Goal: Check status: Check status

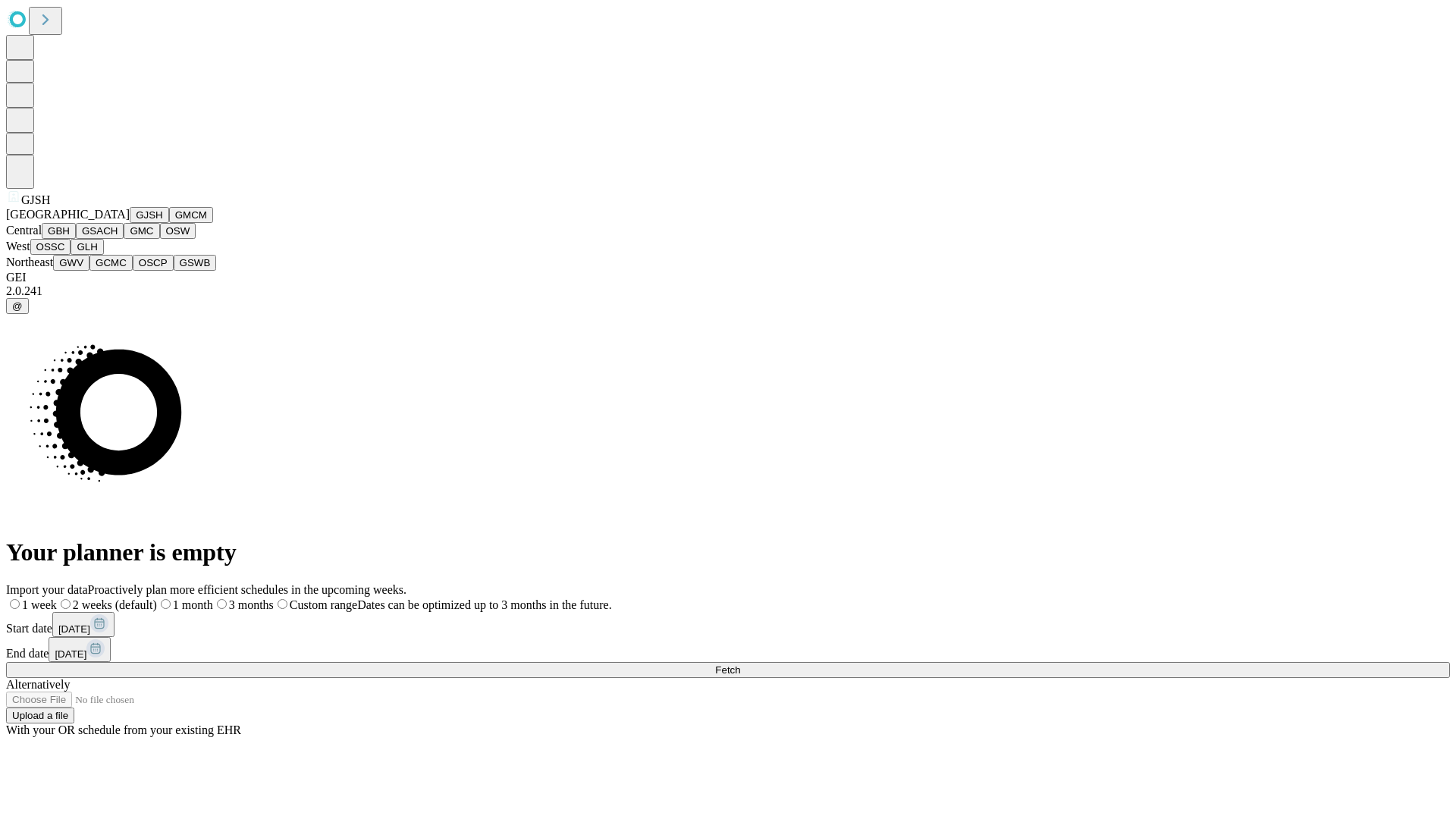
click at [130, 223] on button "GJSH" at bounding box center [149, 215] width 40 height 16
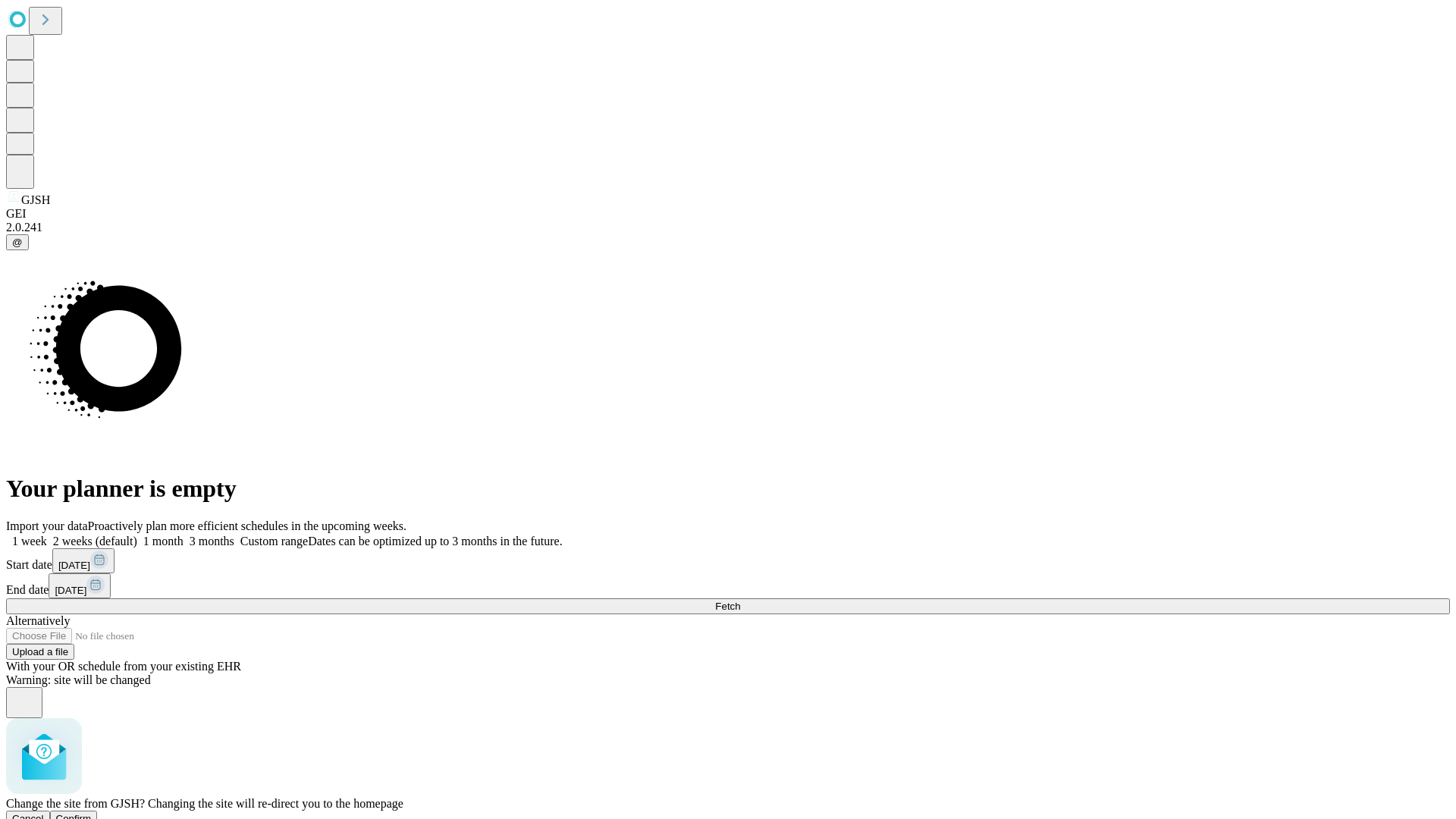
click at [91, 813] on span "Confirm" at bounding box center [74, 818] width 36 height 11
click at [137, 535] on label "2 weeks (default)" at bounding box center [92, 541] width 91 height 13
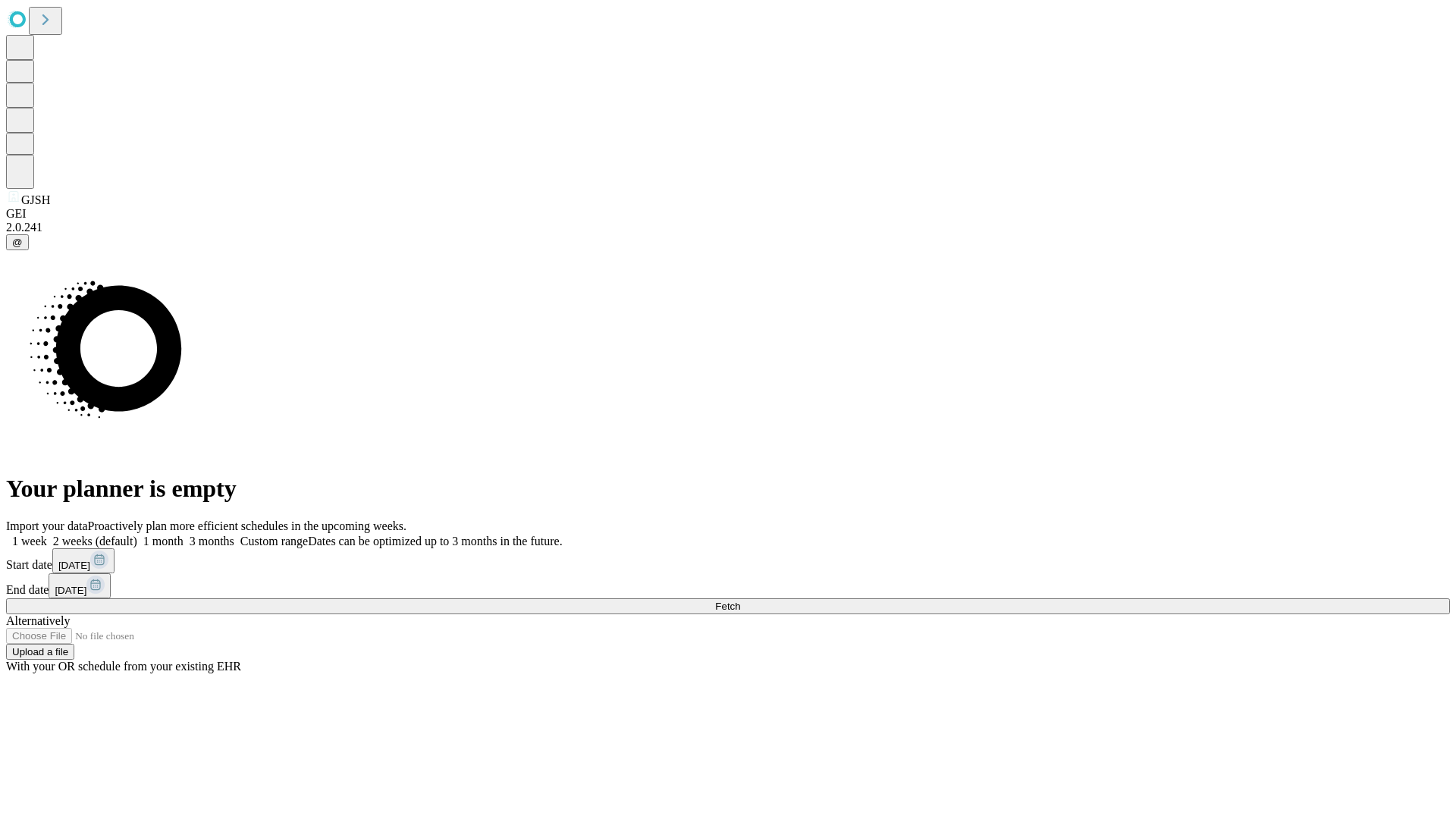
click at [741, 601] on span "Fetch" at bounding box center [728, 606] width 25 height 11
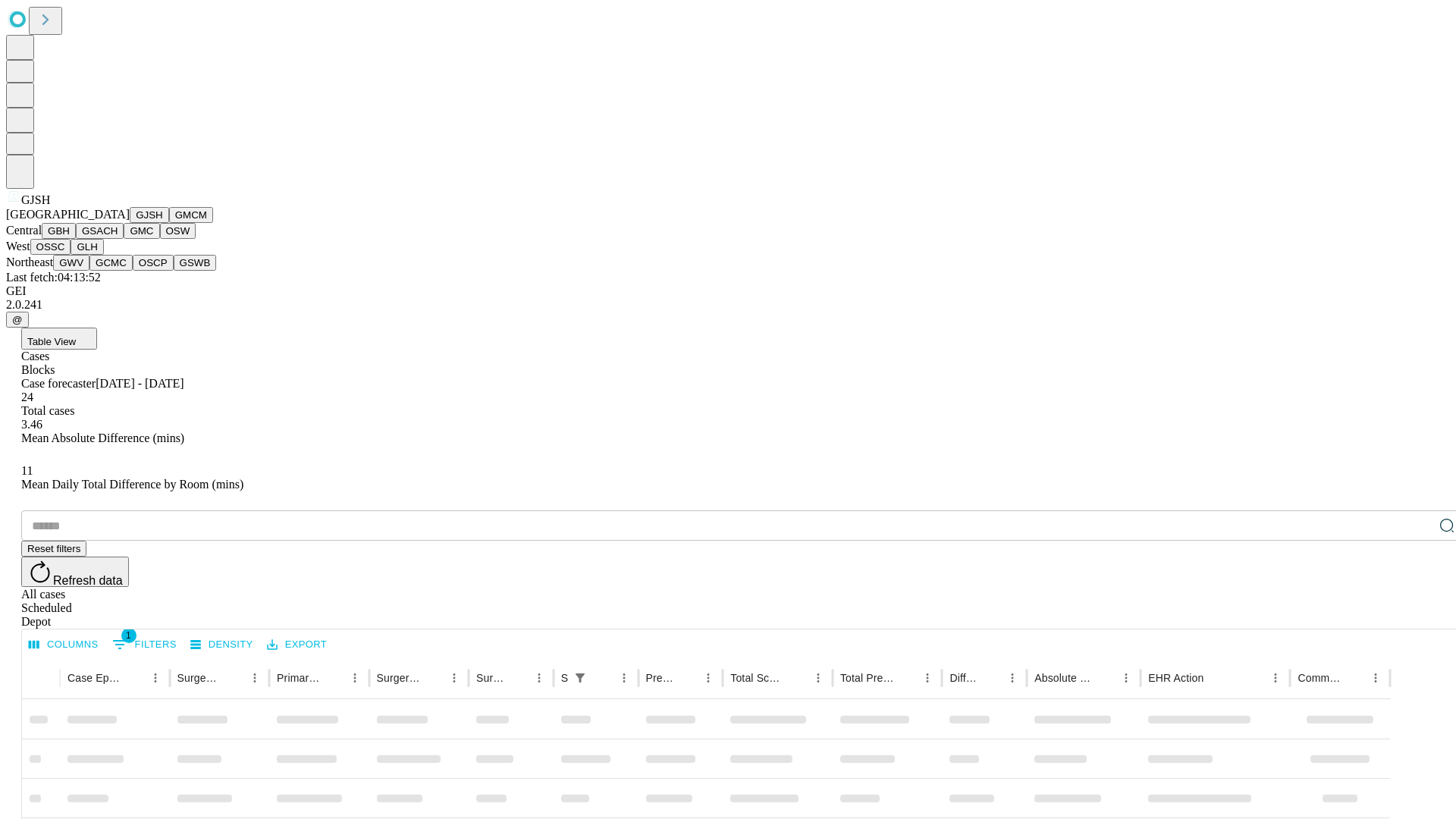
click at [170, 223] on button "GMCM" at bounding box center [192, 215] width 44 height 16
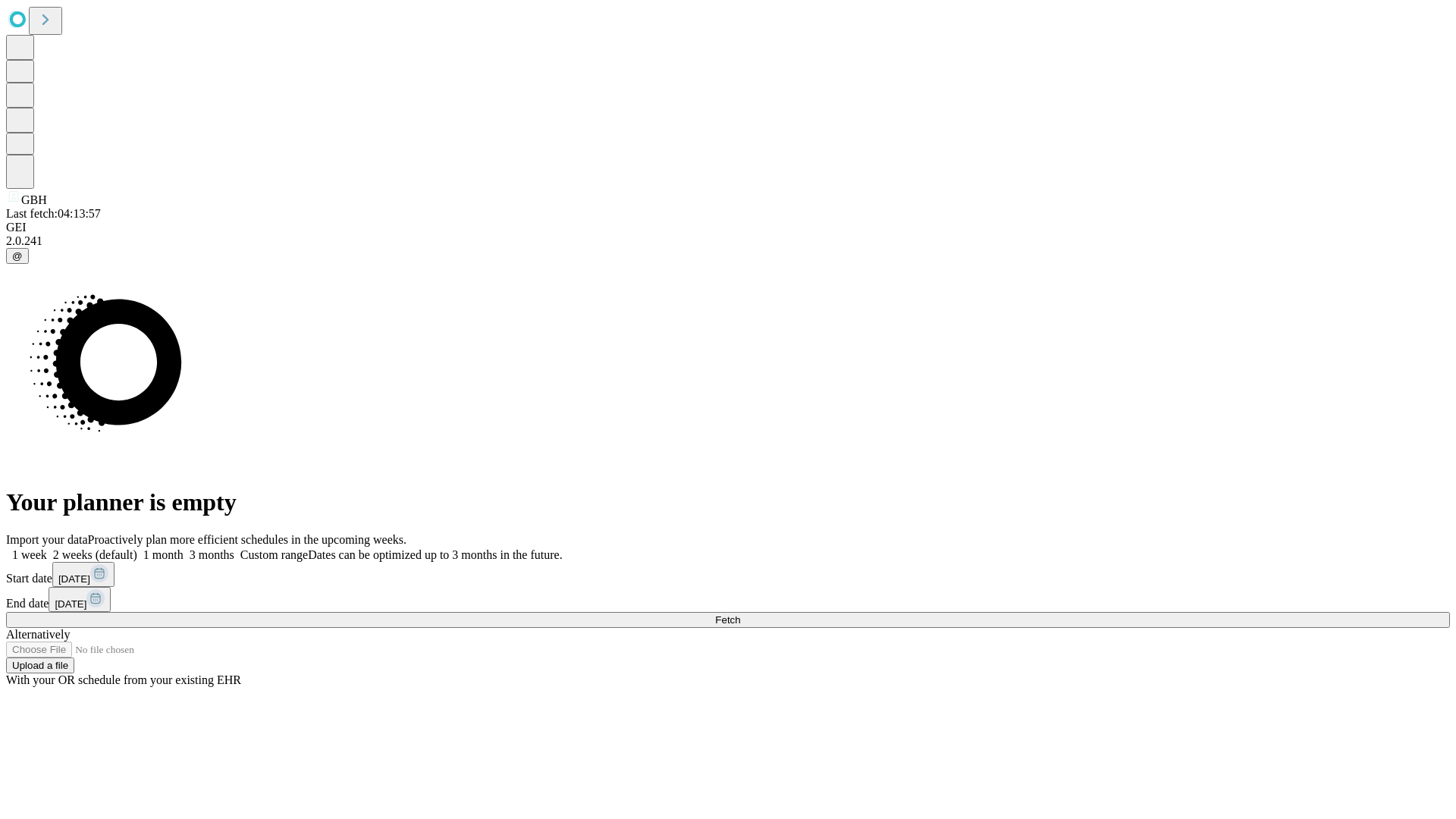
click at [137, 548] on label "2 weeks (default)" at bounding box center [92, 554] width 91 height 13
click at [741, 614] on span "Fetch" at bounding box center [728, 620] width 25 height 11
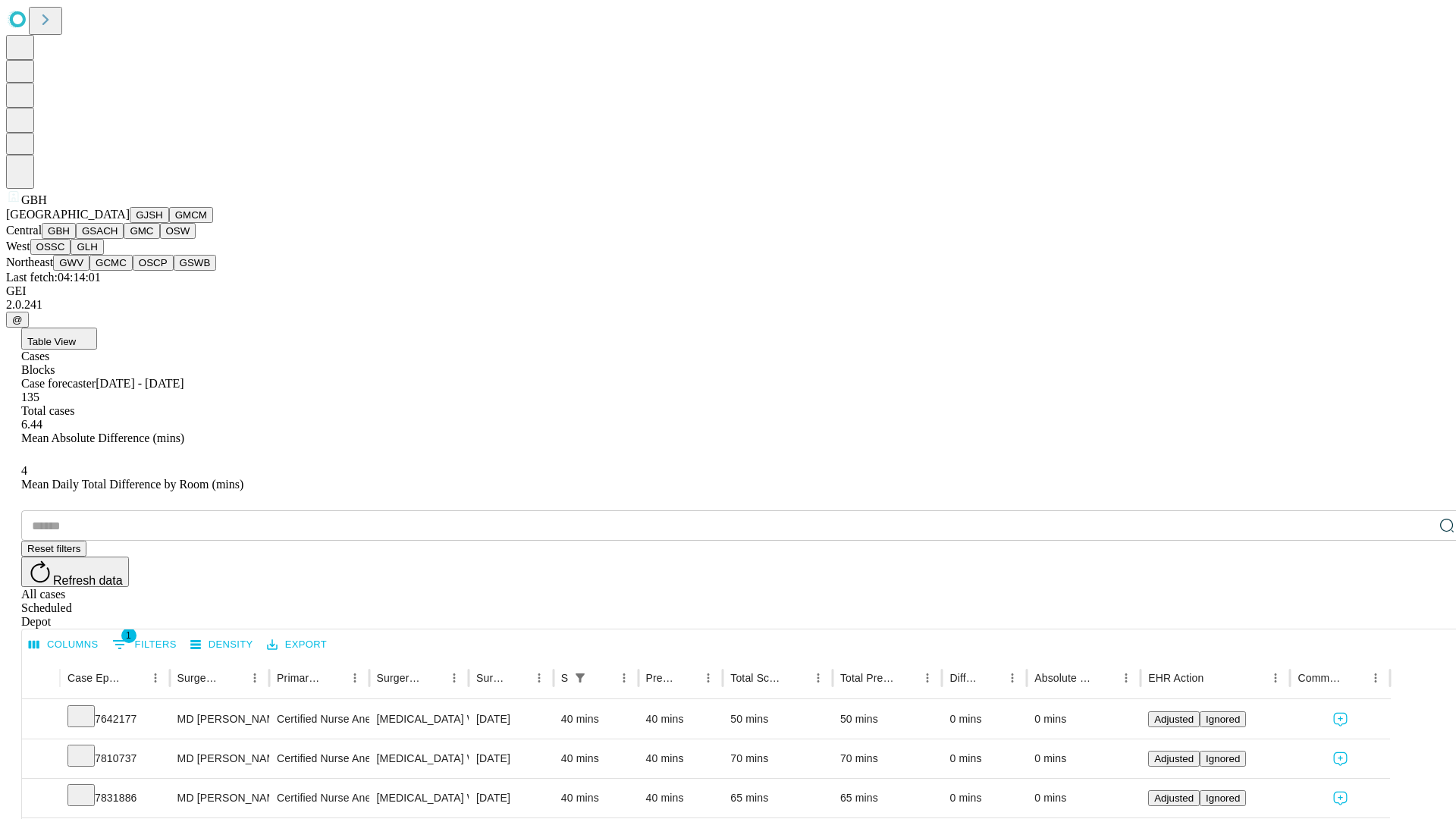
click at [118, 239] on button "GSACH" at bounding box center [99, 231] width 47 height 16
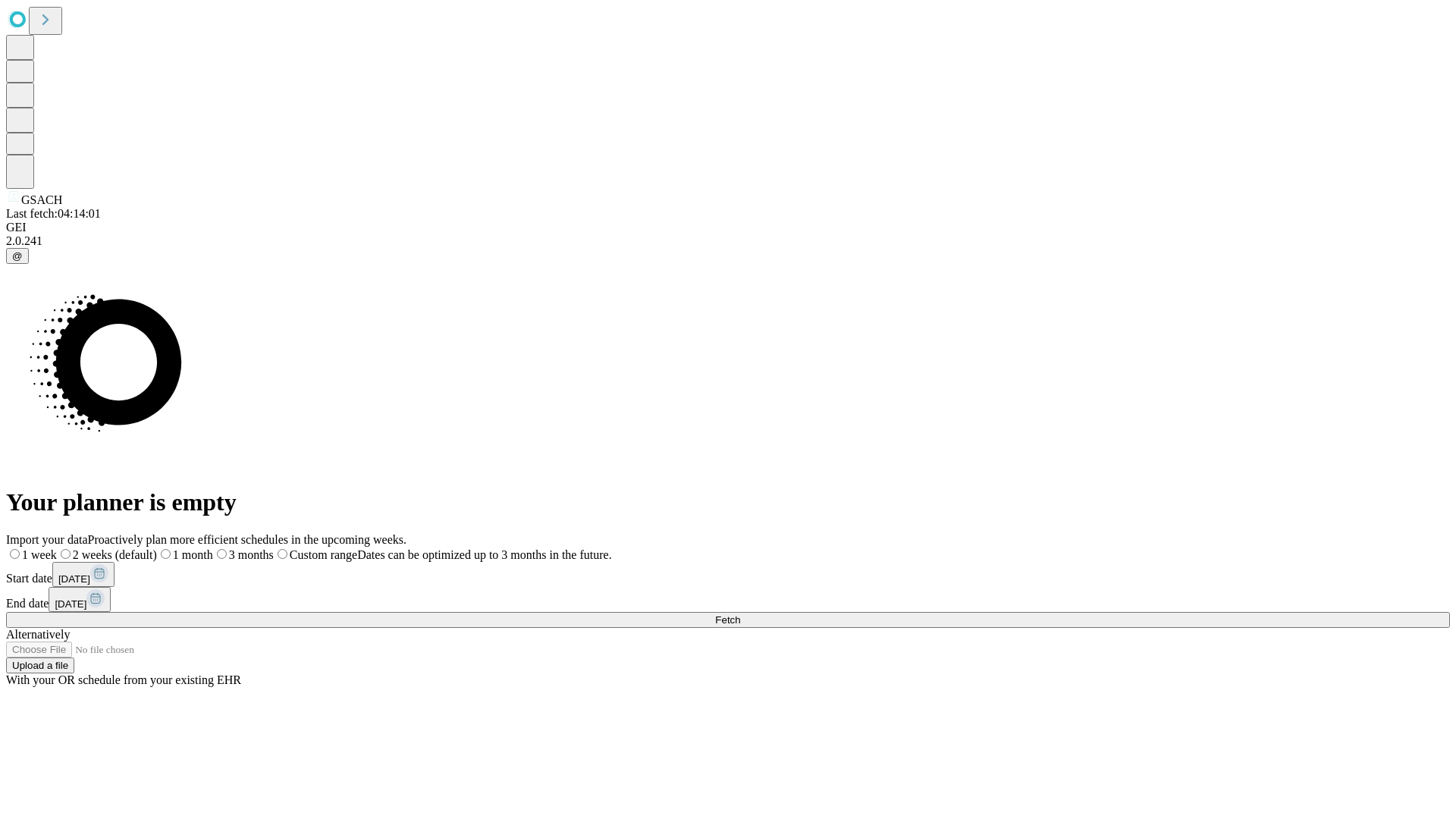
click at [157, 548] on label "2 weeks (default)" at bounding box center [107, 554] width 100 height 13
click at [741, 614] on span "Fetch" at bounding box center [728, 620] width 25 height 11
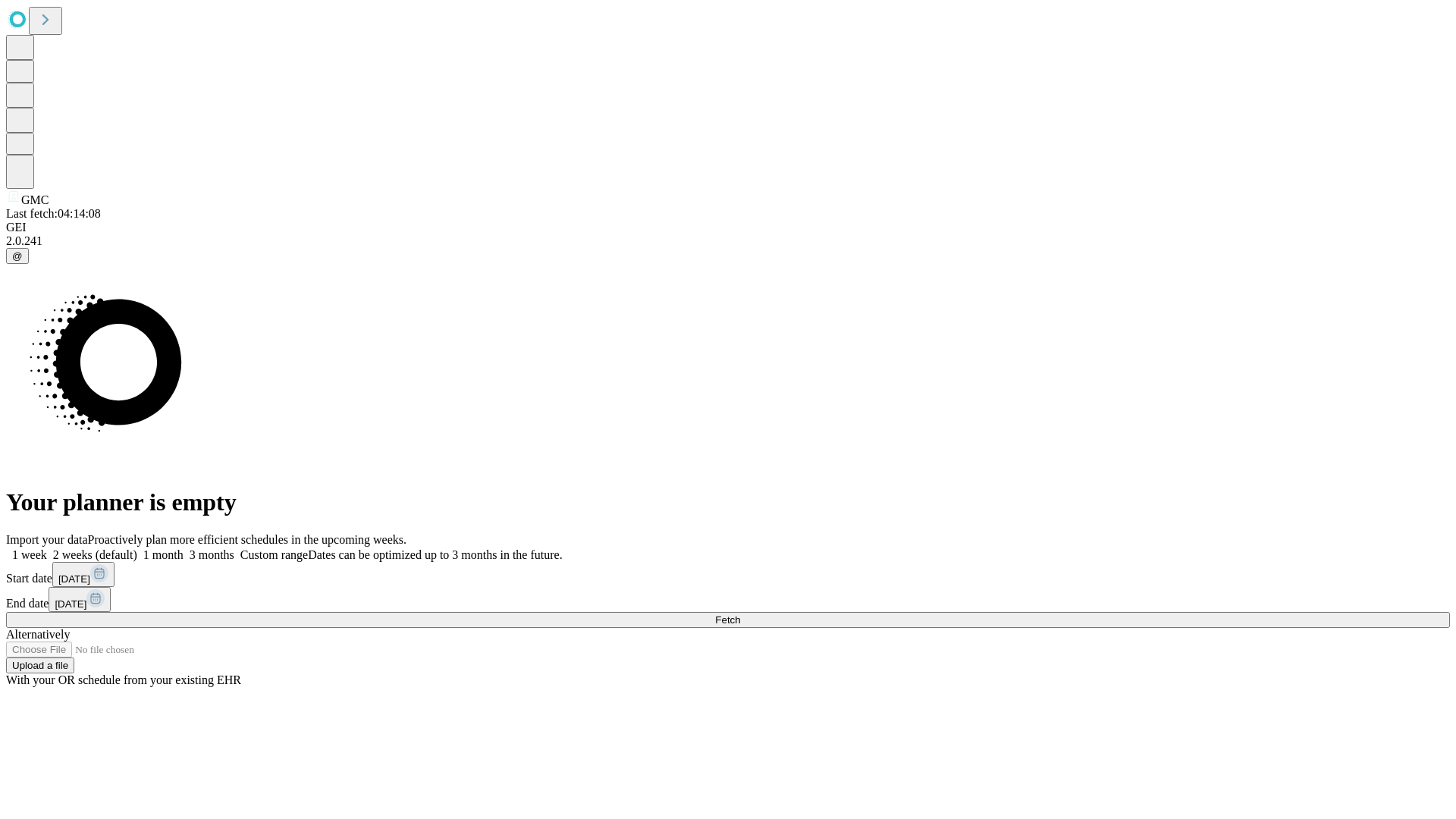
click at [137, 548] on label "2 weeks (default)" at bounding box center [92, 554] width 91 height 13
click at [741, 614] on span "Fetch" at bounding box center [728, 620] width 25 height 11
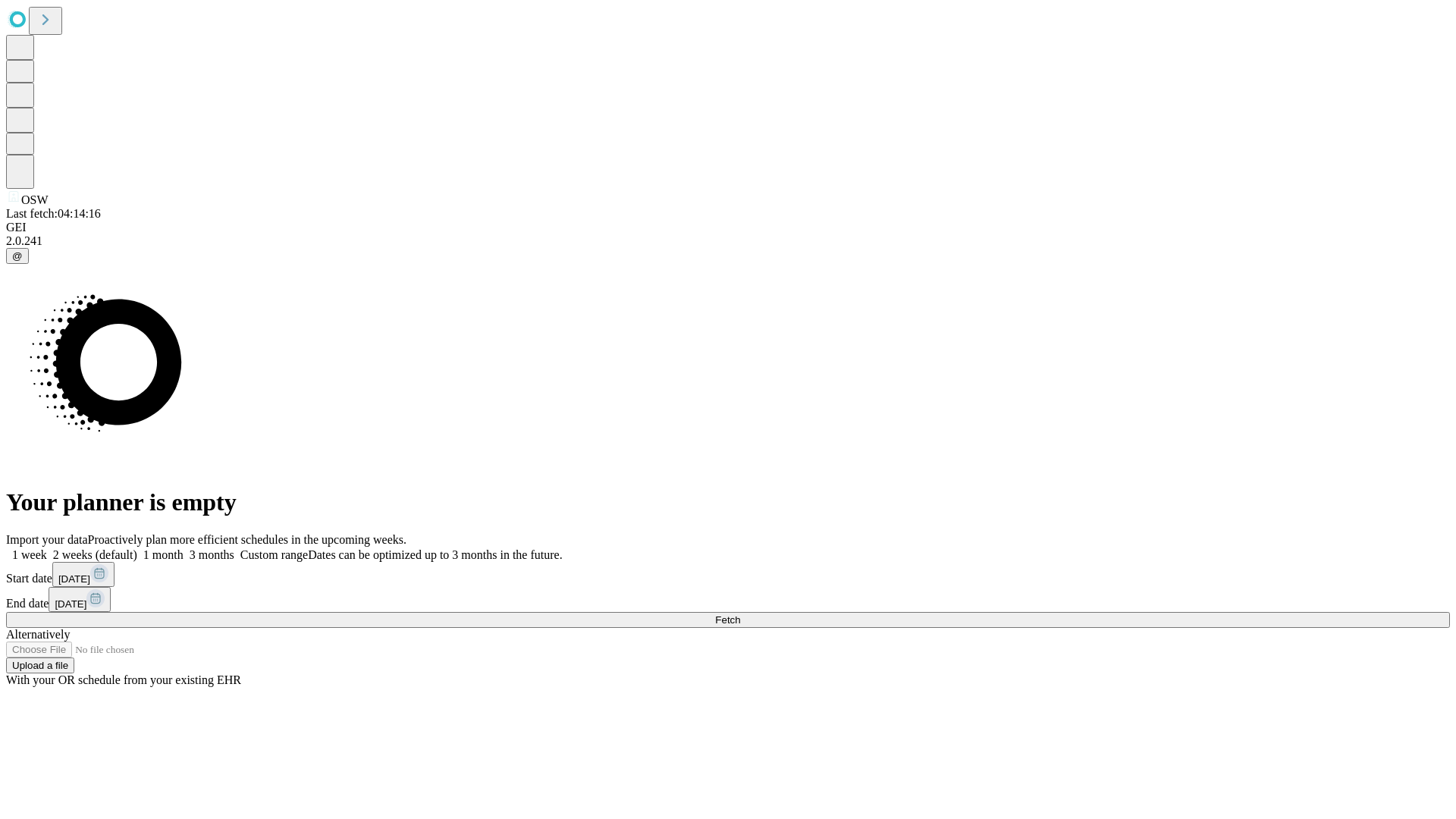
click at [137, 548] on label "2 weeks (default)" at bounding box center [92, 554] width 91 height 13
click at [741, 614] on span "Fetch" at bounding box center [728, 620] width 25 height 11
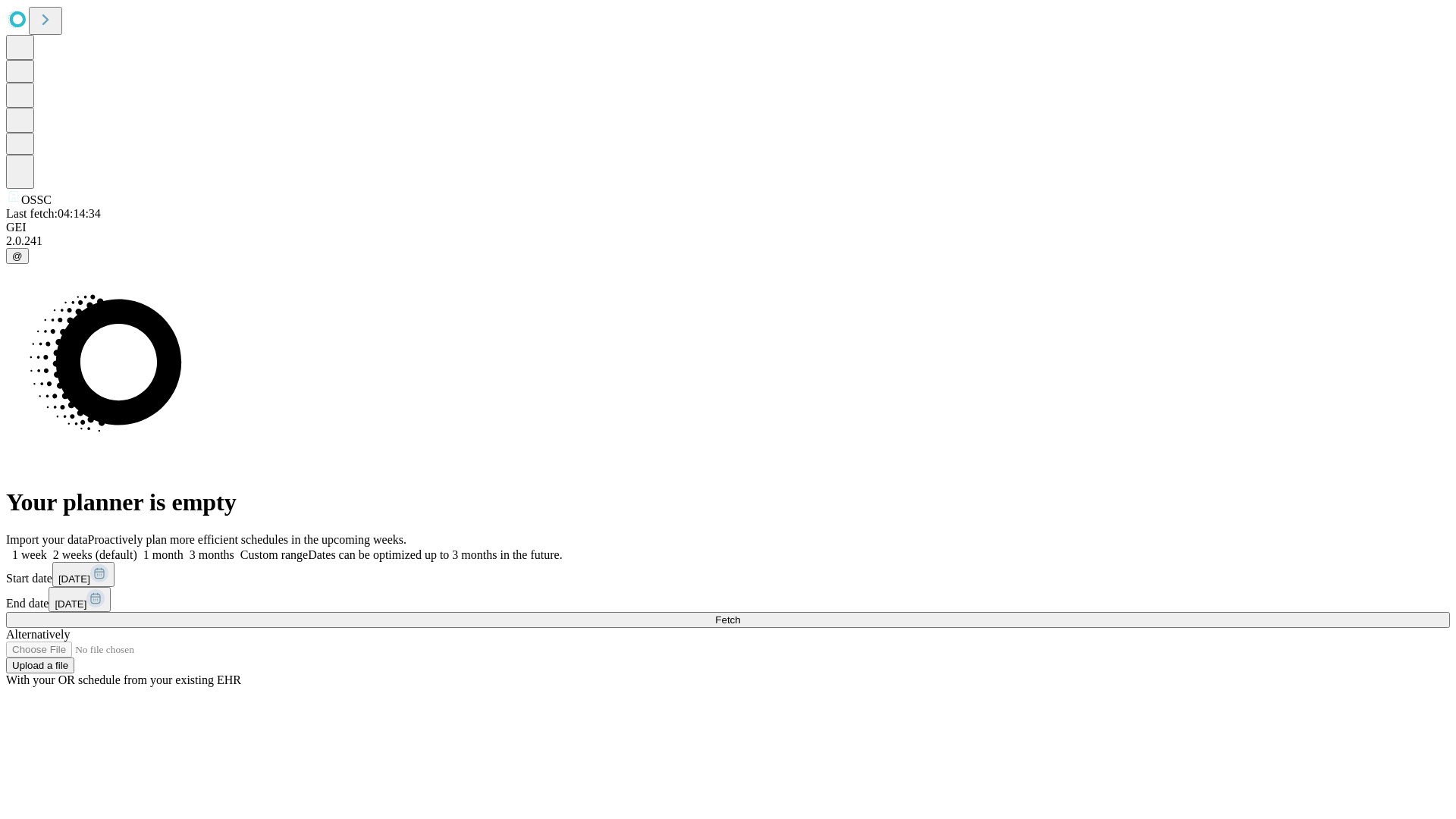
click at [137, 548] on label "2 weeks (default)" at bounding box center [92, 554] width 91 height 13
click at [741, 614] on span "Fetch" at bounding box center [728, 620] width 25 height 11
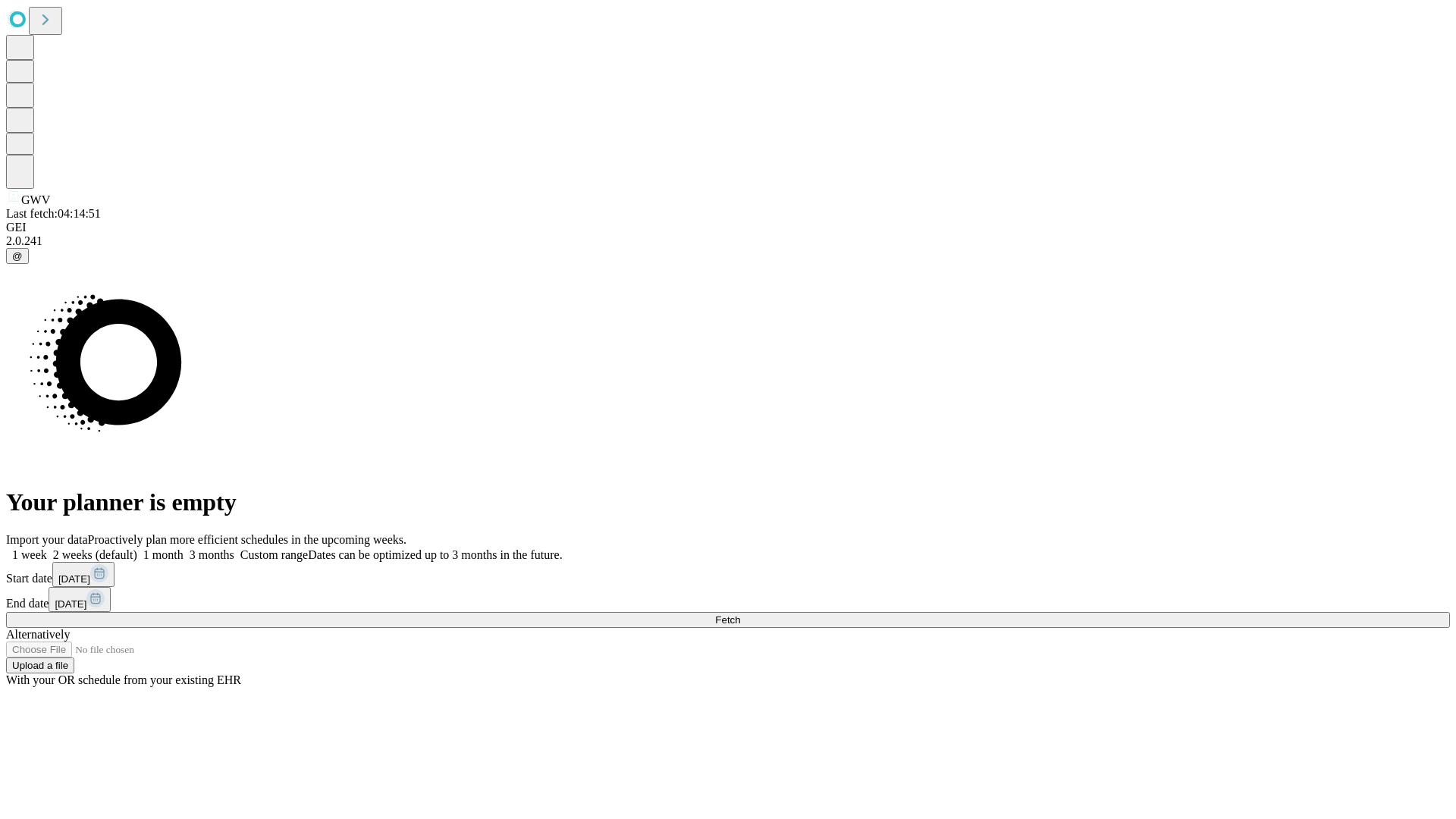
click at [137, 548] on label "2 weeks (default)" at bounding box center [92, 554] width 91 height 13
click at [741, 614] on span "Fetch" at bounding box center [728, 620] width 25 height 11
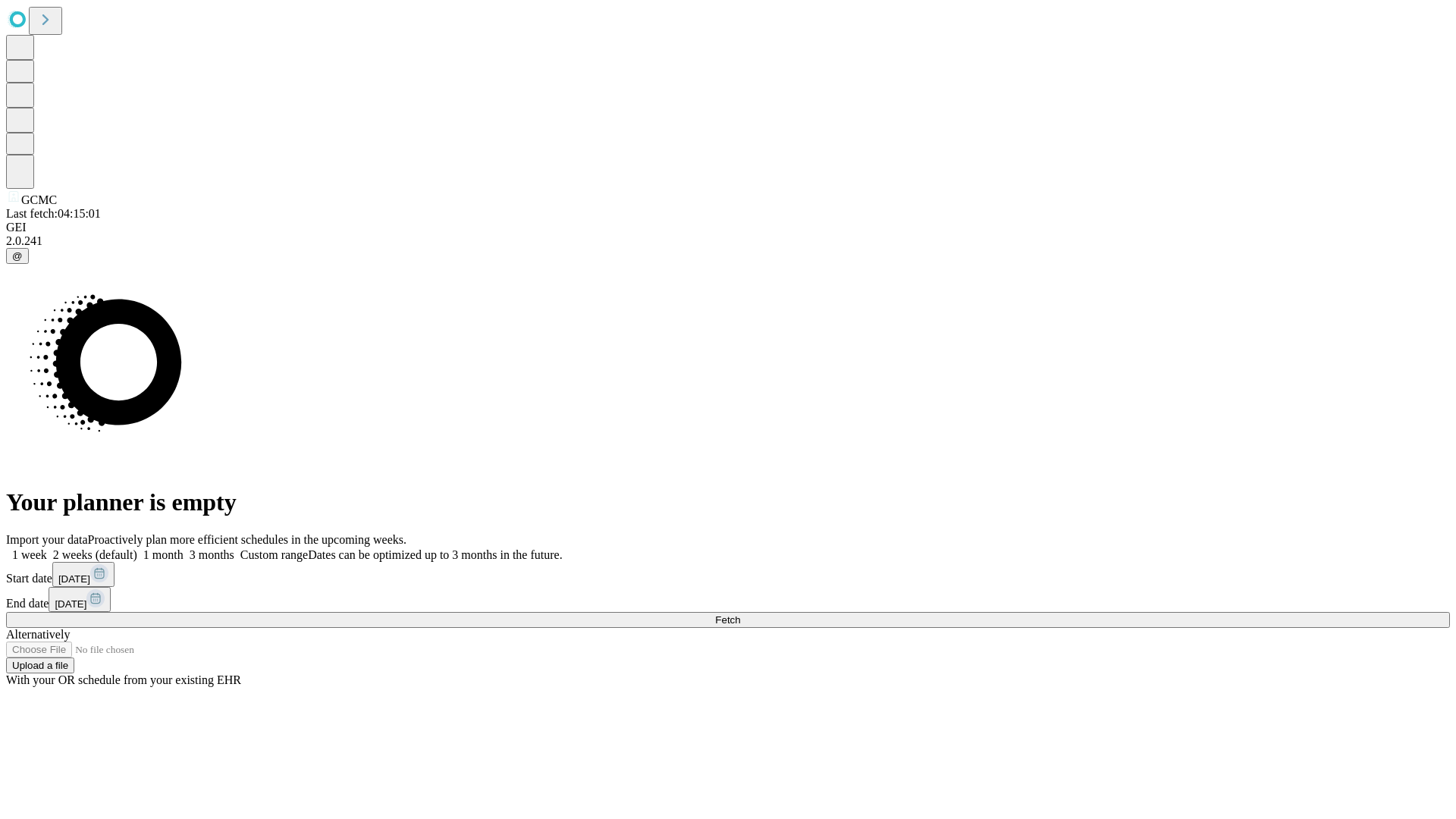
click at [137, 548] on label "2 weeks (default)" at bounding box center [92, 554] width 91 height 13
click at [741, 614] on span "Fetch" at bounding box center [728, 620] width 25 height 11
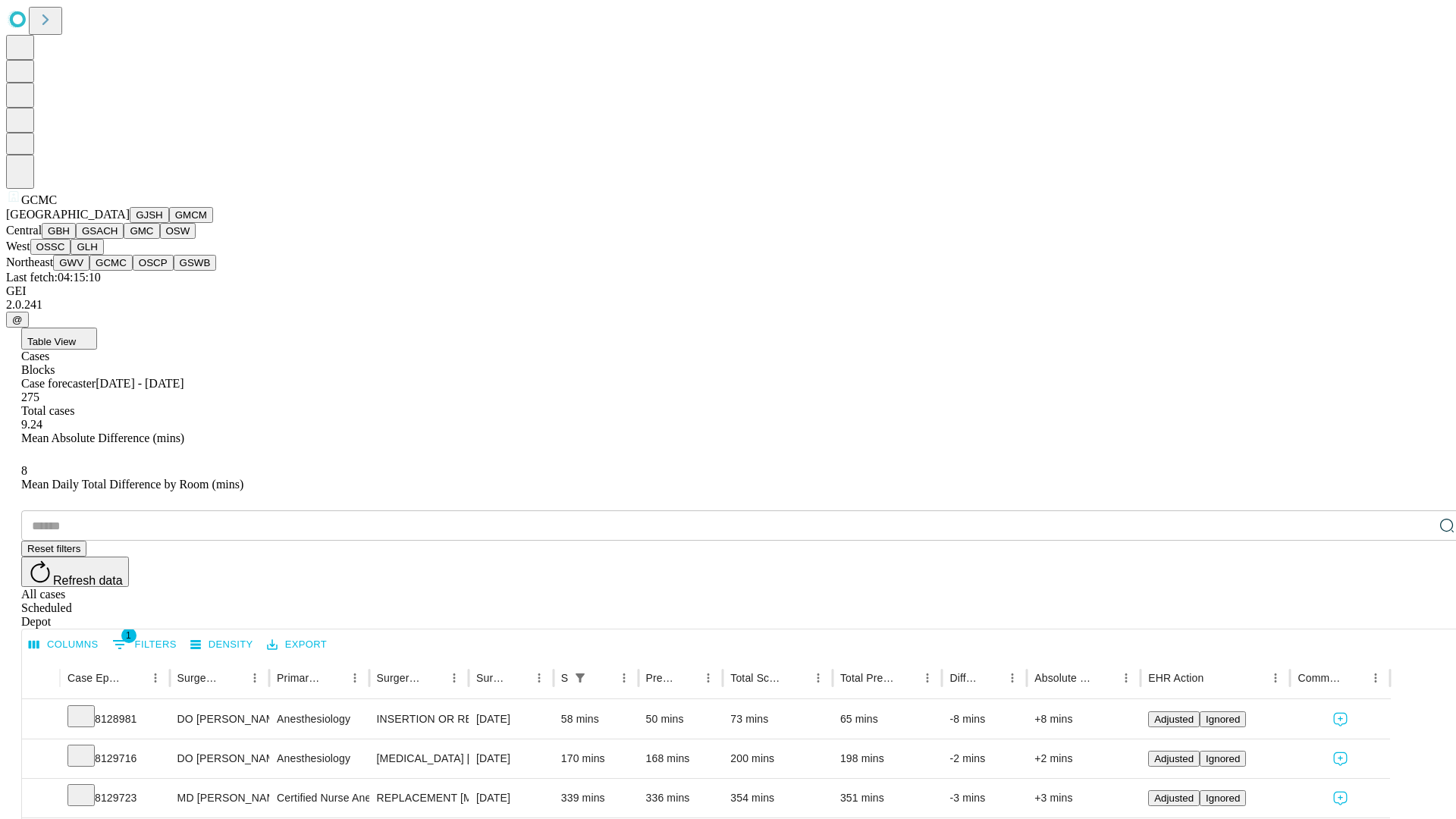
click at [133, 271] on button "OSCP" at bounding box center [153, 263] width 41 height 16
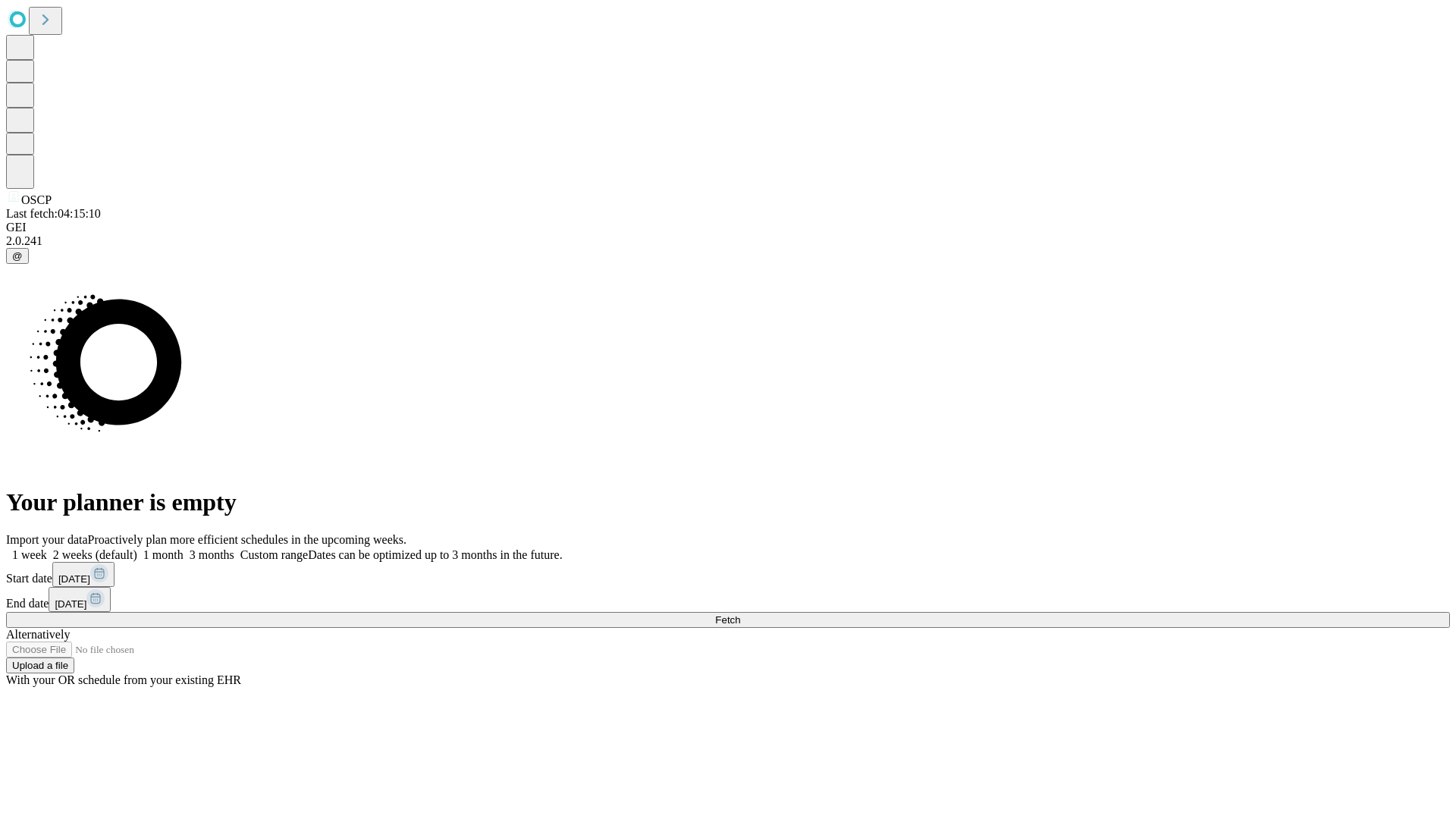
click at [137, 548] on label "2 weeks (default)" at bounding box center [92, 554] width 91 height 13
click at [741, 614] on span "Fetch" at bounding box center [728, 620] width 25 height 11
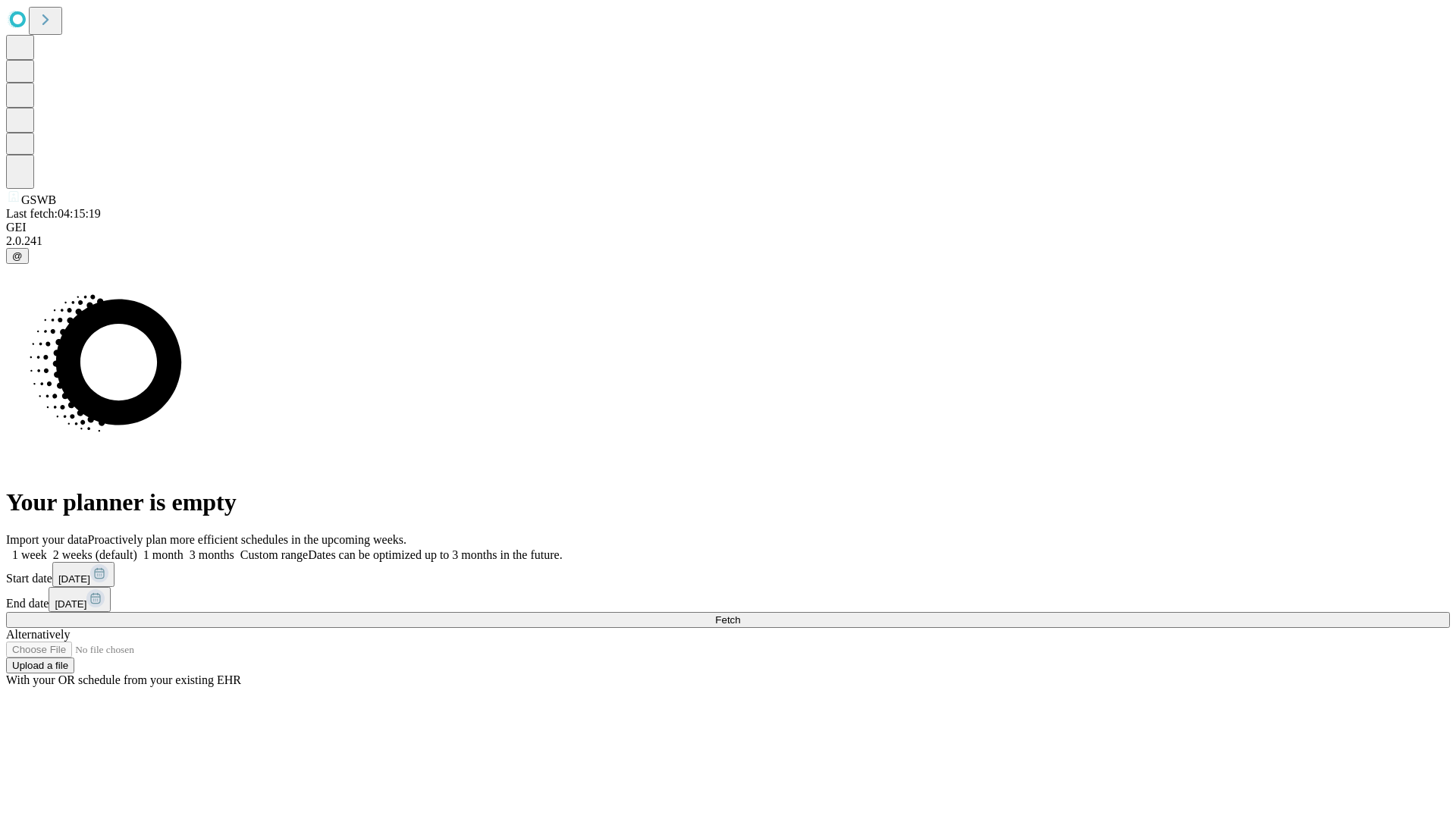
click at [741, 614] on span "Fetch" at bounding box center [728, 620] width 25 height 11
